Goal: Transaction & Acquisition: Purchase product/service

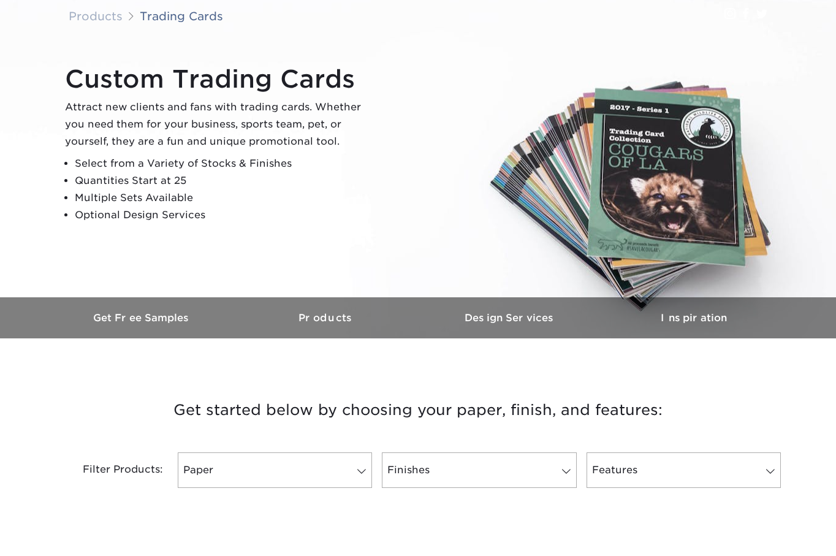
scroll to position [184, 0]
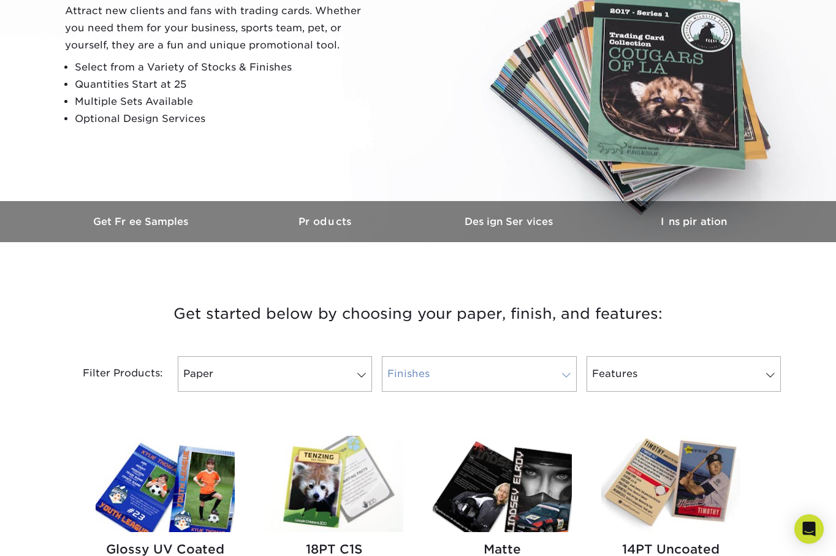
click at [464, 368] on link "Finishes" at bounding box center [479, 374] width 194 height 36
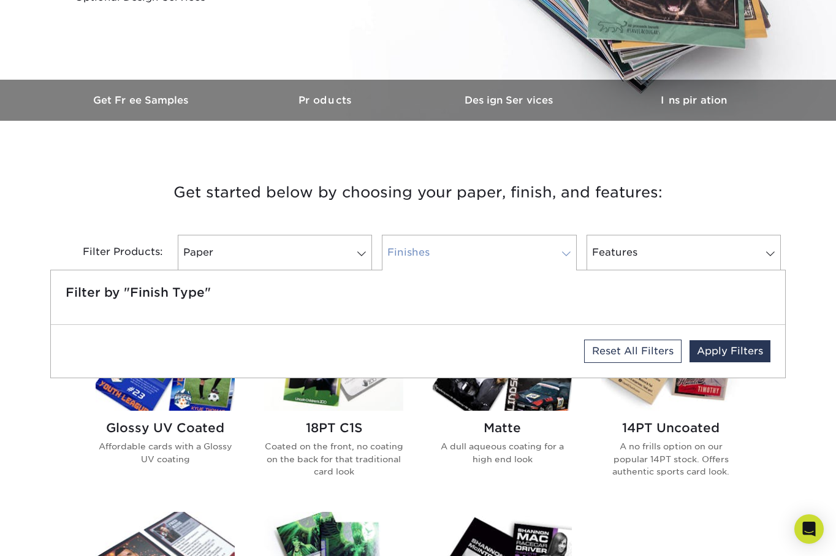
scroll to position [306, 0]
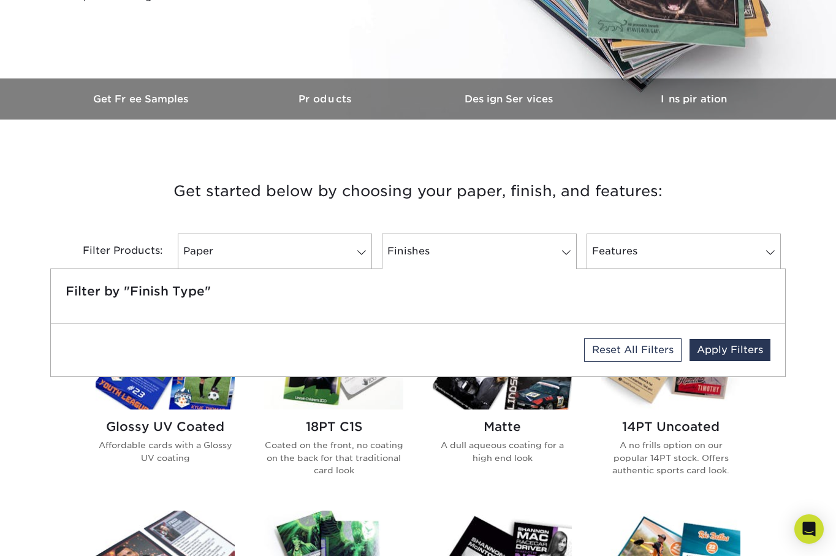
click at [153, 284] on h5 "Filter by "Finish Type"" at bounding box center [418, 291] width 705 height 15
click at [464, 259] on link "Finishes" at bounding box center [479, 251] width 194 height 36
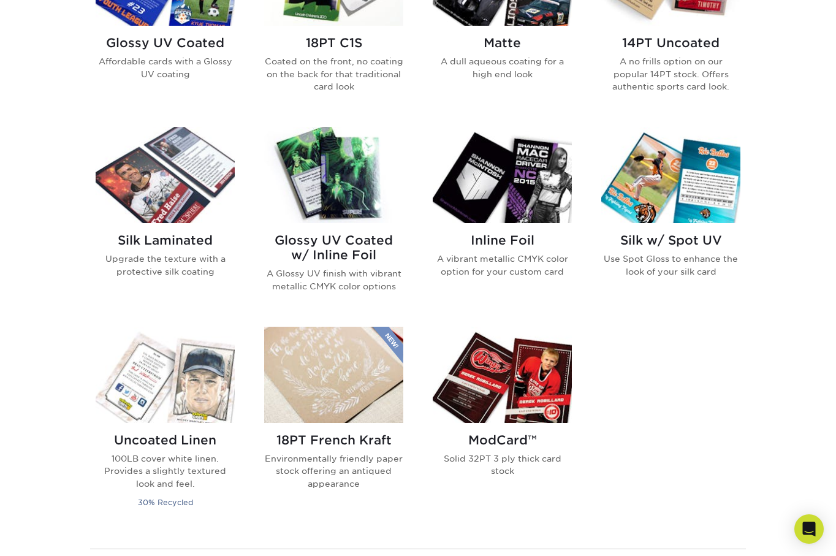
scroll to position [613, 0]
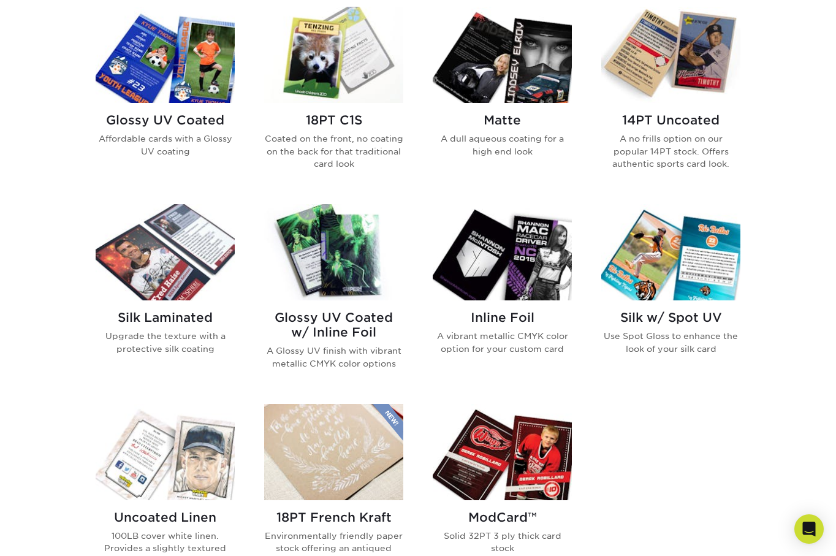
click at [658, 329] on div "Silk w/ Spot UV Use Spot Gloss to enhance the look of your silk card" at bounding box center [670, 337] width 139 height 74
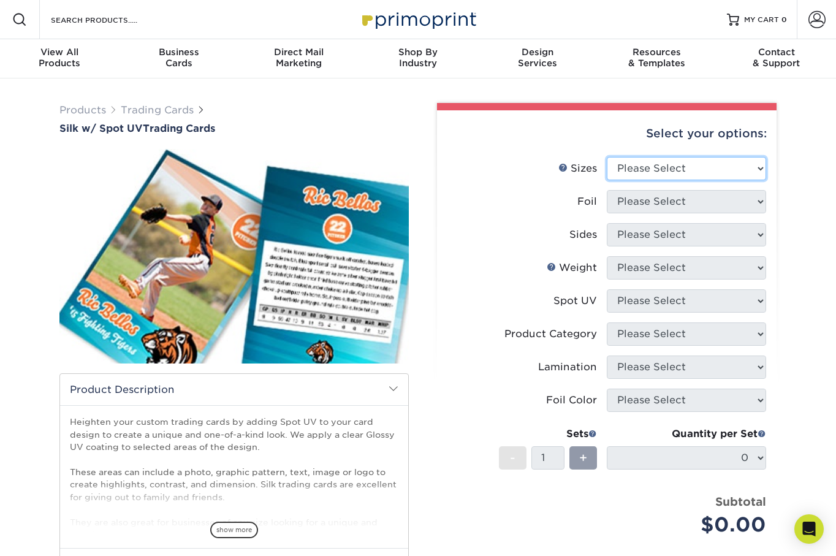
click at [702, 169] on select "Please Select 2.5" x 3.5"" at bounding box center [686, 168] width 159 height 23
select select "2.50x3.50"
click at [607, 157] on select "Please Select 2.5" x 3.5"" at bounding box center [686, 168] width 159 height 23
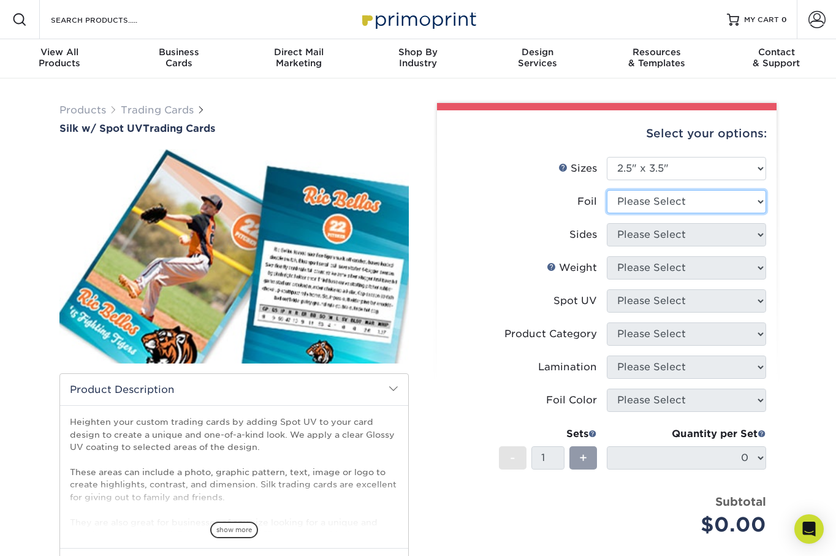
click at [698, 204] on select "Please Select No Yes" at bounding box center [686, 201] width 159 height 23
select select "1"
click at [607, 190] on select "Please Select No Yes" at bounding box center [686, 201] width 159 height 23
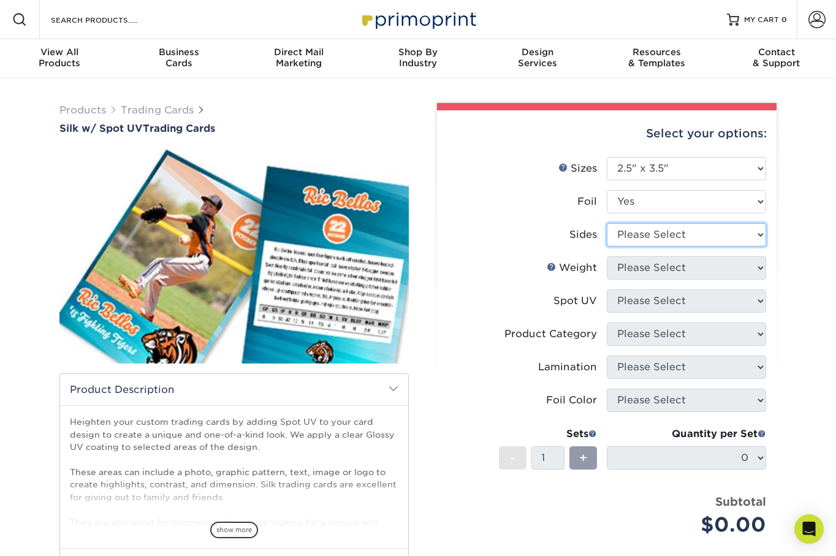
click at [688, 243] on select "Please Select Print Both Sides - Foil Both Sides Print Both Sides - Foil Front …" at bounding box center [686, 234] width 159 height 23
select select "e9e9dfb3-fba1-4d60-972c-fd9ca5904d33"
click at [607, 223] on select "Please Select Print Both Sides - Foil Both Sides Print Both Sides - Foil Front …" at bounding box center [686, 234] width 159 height 23
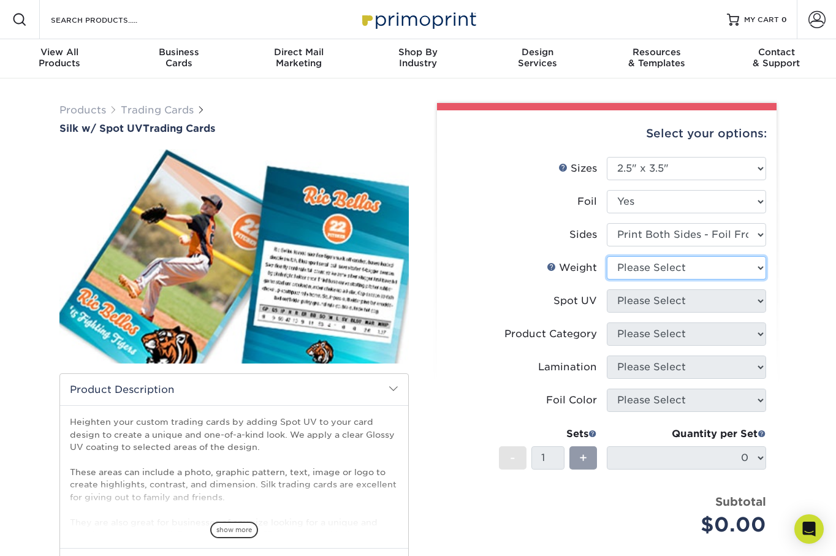
click at [699, 266] on select "Please Select 16PT" at bounding box center [686, 267] width 159 height 23
select select "16PT"
click at [607, 256] on select "Please Select 16PT" at bounding box center [686, 267] width 159 height 23
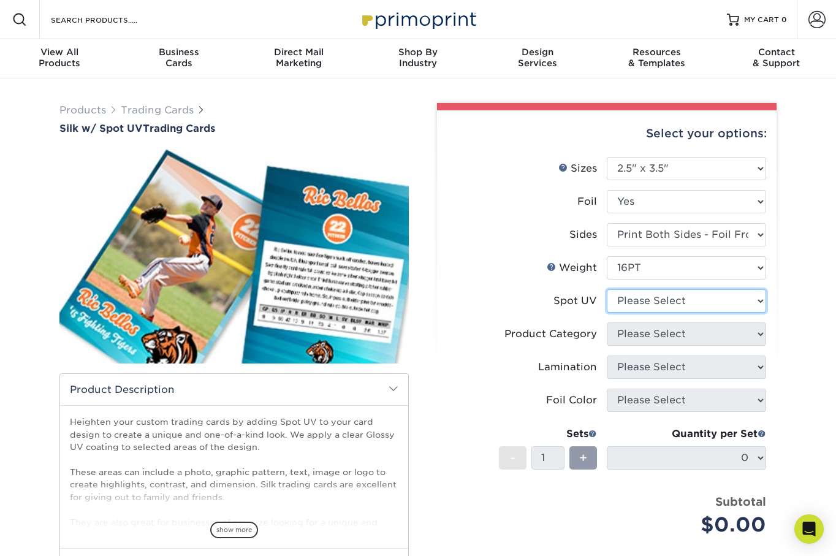
click at [700, 302] on select "Please Select Front and Back (Both Sides) Front Only Back Only" at bounding box center [686, 300] width 159 height 23
select select "0"
click at [607, 289] on select "Please Select Front and Back (Both Sides) Front Only Back Only" at bounding box center [686, 300] width 159 height 23
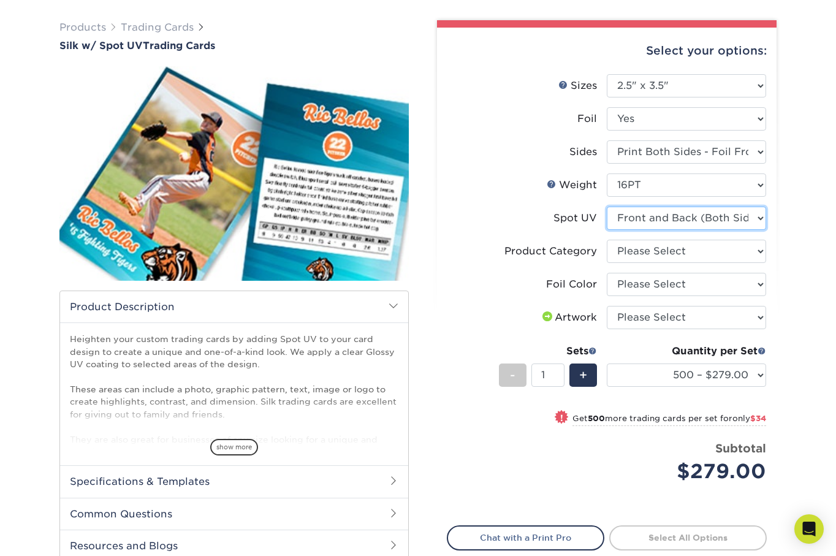
scroll to position [61, 0]
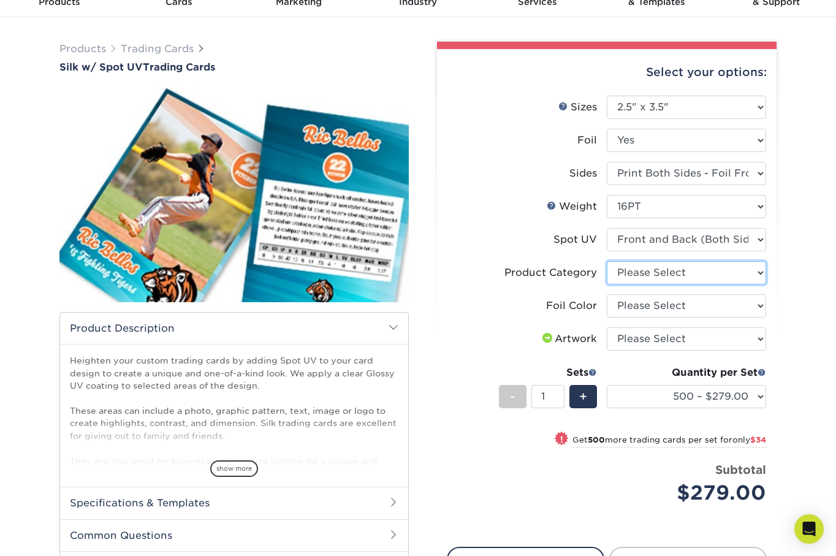
click at [638, 279] on select "Please Select Trading Cards" at bounding box center [686, 272] width 159 height 23
select select "c2f9bce9-36c2-409d-b101-c29d9d031e18"
click at [607, 261] on select "Please Select Trading Cards" at bounding box center [686, 272] width 159 height 23
click at [645, 305] on select "Please Select Silver Foil Black Foil Blue Foil Copper Foil Gold Foil Red Foil R…" at bounding box center [686, 305] width 159 height 23
select select "0f01133c-0ff0-451e-ba4e-12f7b4531a1f"
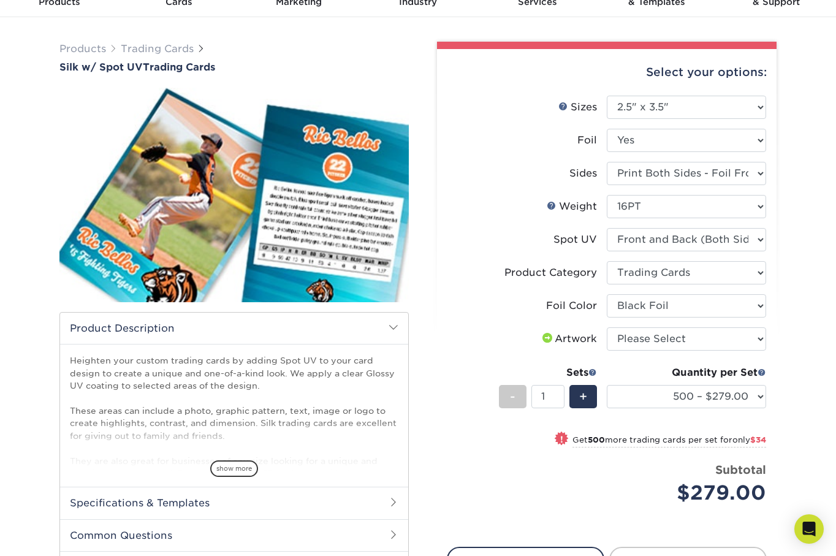
click at [607, 294] on select "Please Select Silver Foil Black Foil Blue Foil Copper Foil Gold Foil Red Foil R…" at bounding box center [686, 305] width 159 height 23
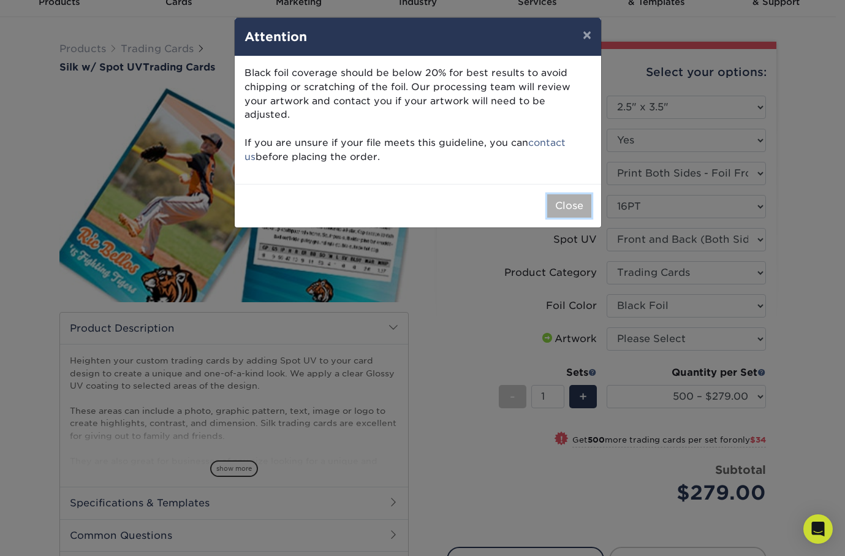
click at [581, 194] on button "Close" at bounding box center [569, 205] width 44 height 23
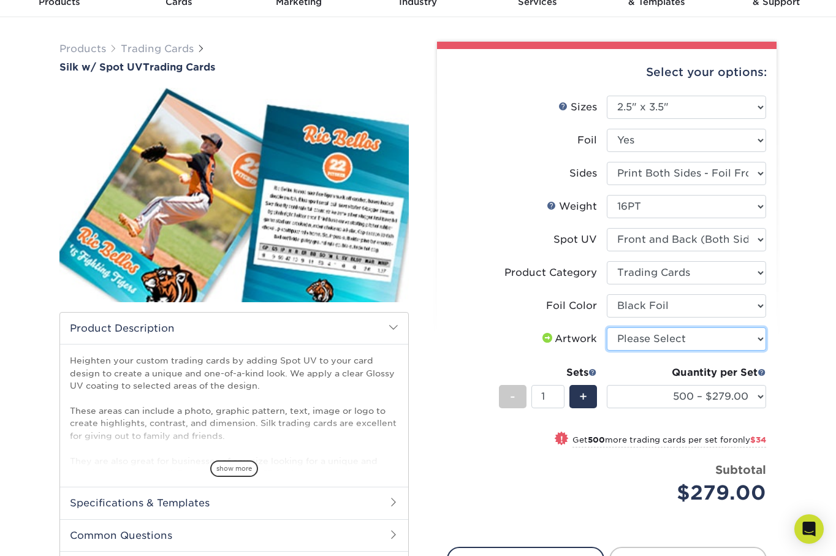
click at [642, 342] on select "Please Select I will upload files I need a design - $100" at bounding box center [686, 338] width 159 height 23
select select "upload"
click at [607, 327] on select "Please Select I will upload files I need a design - $100" at bounding box center [686, 338] width 159 height 23
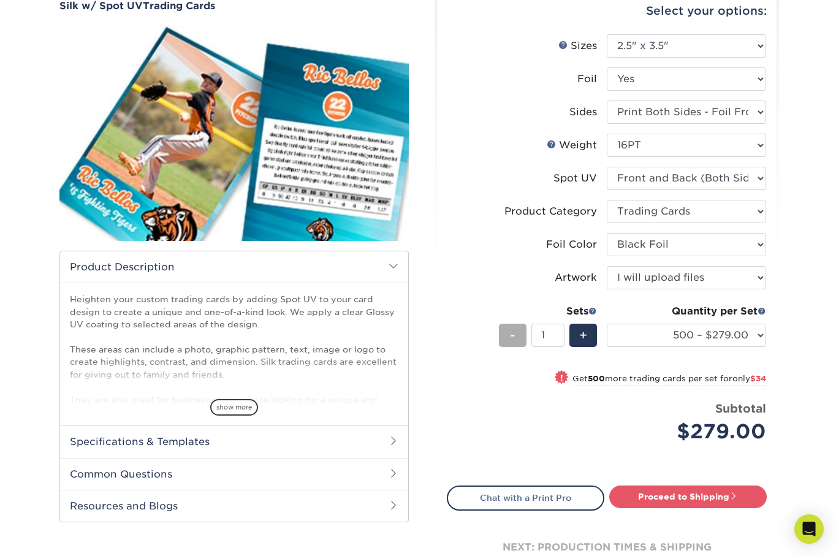
click at [518, 333] on div "-" at bounding box center [513, 335] width 28 height 23
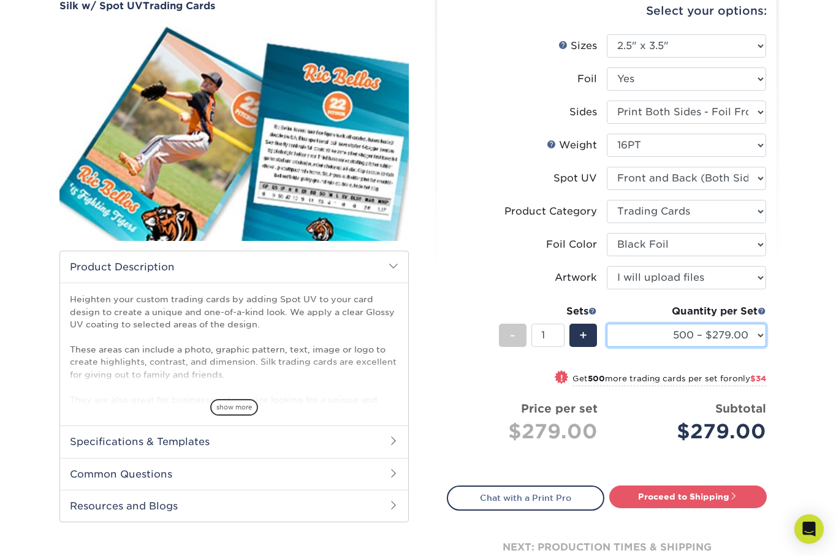
drag, startPoint x: 667, startPoint y: 333, endPoint x: 701, endPoint y: 338, distance: 34.0
click at [701, 338] on select "500 – $279.00 1000 – $313.00 2500 – $759.00 5000 – $1326.00" at bounding box center [686, 335] width 159 height 23
click at [447, 263] on div "Select your options: Sizes Help Sizes Please Select 2.5" x 3.5" Foil Please Sel…" at bounding box center [606, 291] width 339 height 606
